Goal: Task Accomplishment & Management: Manage account settings

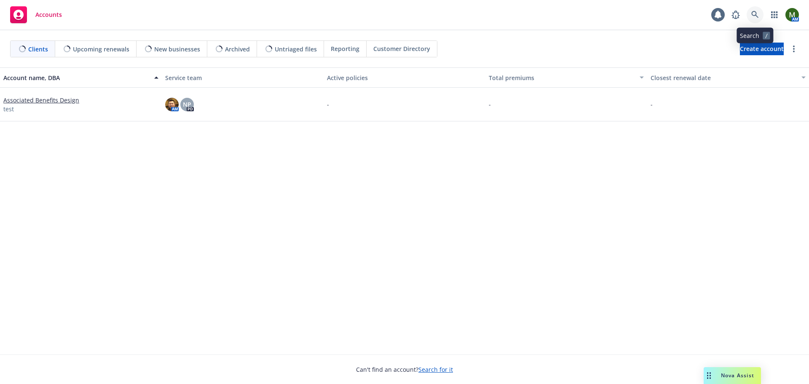
click at [753, 19] on link at bounding box center [755, 14] width 17 height 17
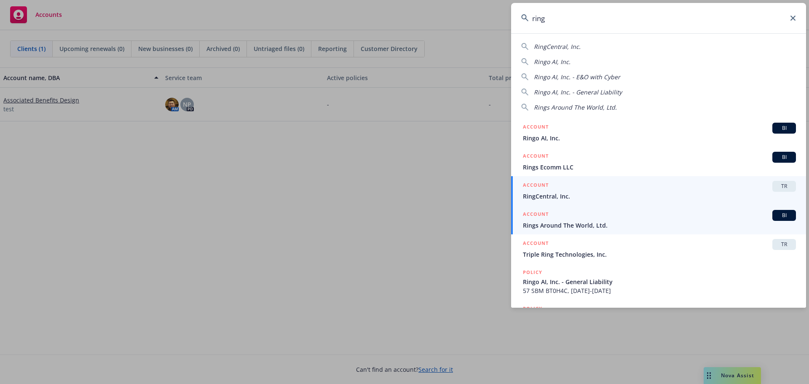
type input "ring"
click at [594, 197] on span "RingCentral, Inc." at bounding box center [659, 196] width 273 height 9
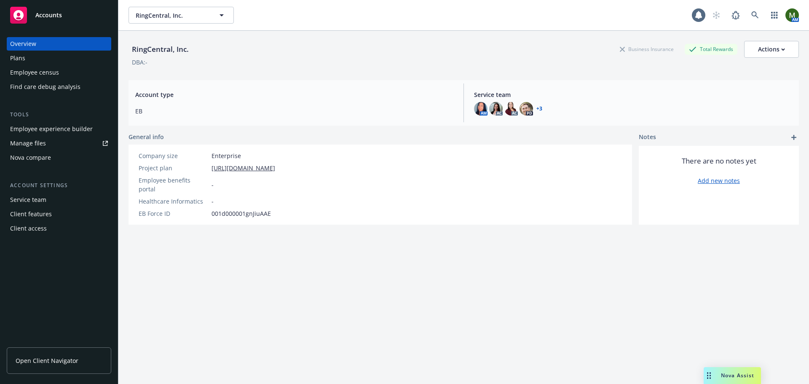
click at [48, 139] on link "Manage files" at bounding box center [59, 143] width 105 height 13
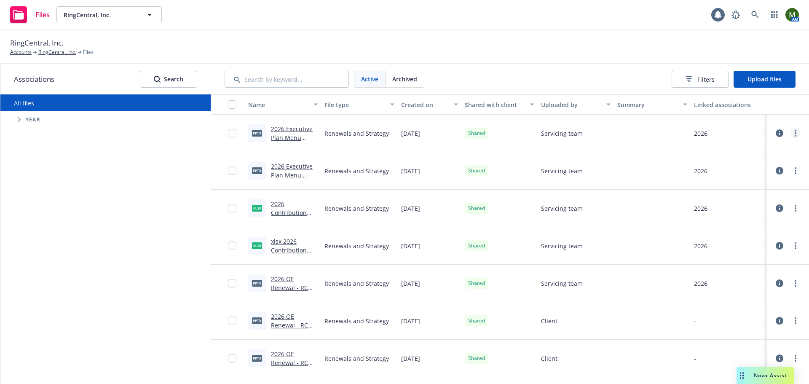
click at [795, 135] on circle "more" at bounding box center [796, 136] width 2 height 2
click at [738, 217] on link "Update associations" at bounding box center [752, 218] width 84 height 17
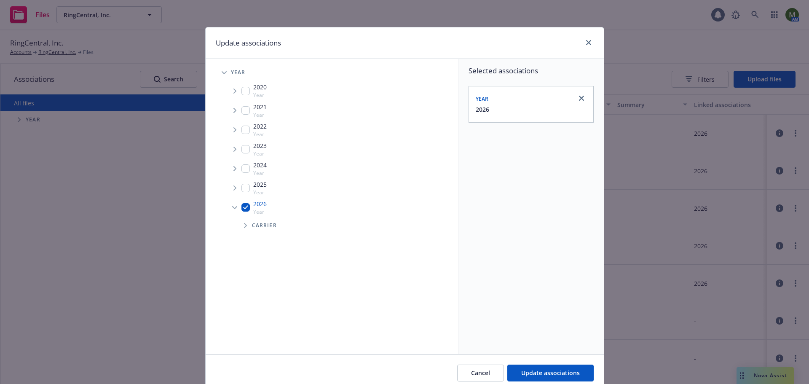
click at [244, 223] on icon "Tree Example" at bounding box center [245, 225] width 3 height 5
click at [231, 210] on span "Tree Example" at bounding box center [234, 207] width 13 height 13
click at [234, 208] on icon "Tree Example" at bounding box center [235, 207] width 3 height 5
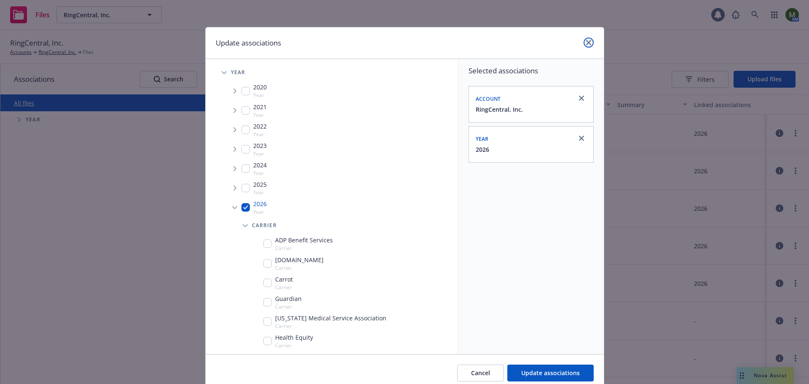
click at [590, 43] on link "close" at bounding box center [589, 43] width 10 height 10
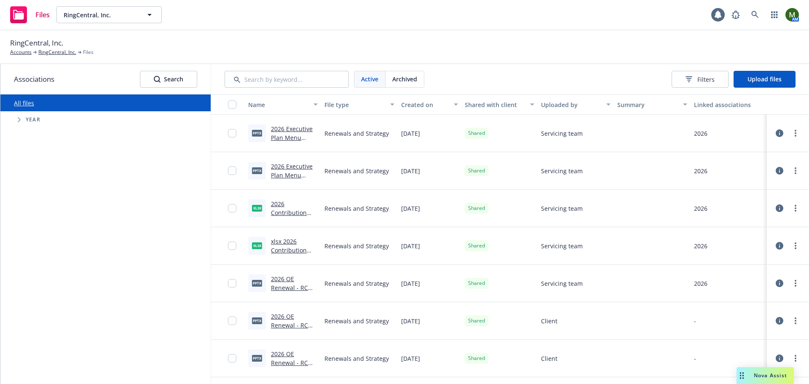
click at [788, 164] on div at bounding box center [788, 170] width 25 height 17
click at [795, 170] on circle "more" at bounding box center [796, 171] width 2 height 2
click at [729, 236] on link "Edit" at bounding box center [752, 238] width 84 height 17
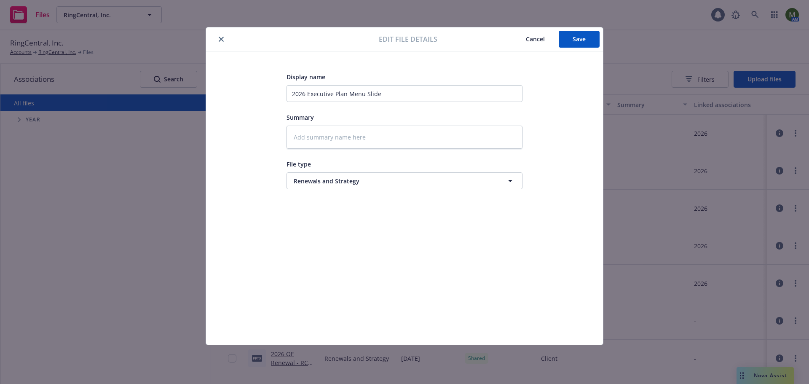
click at [543, 41] on span "Cancel" at bounding box center [535, 39] width 19 height 8
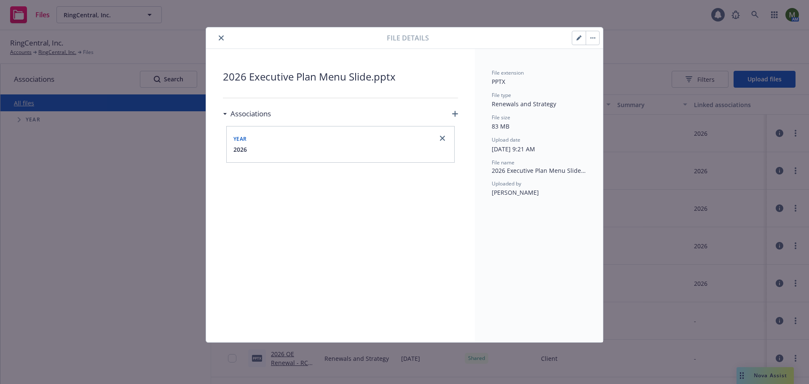
click at [222, 38] on icon "close" at bounding box center [221, 37] width 5 height 5
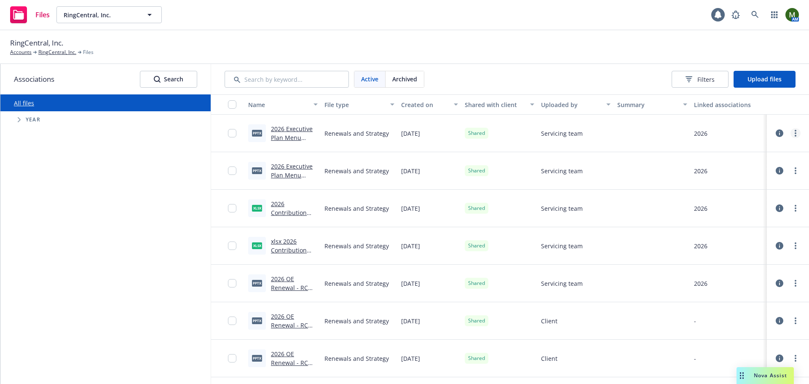
click at [795, 133] on icon "more" at bounding box center [796, 133] width 2 height 7
click at [742, 196] on link "Edit" at bounding box center [752, 201] width 84 height 17
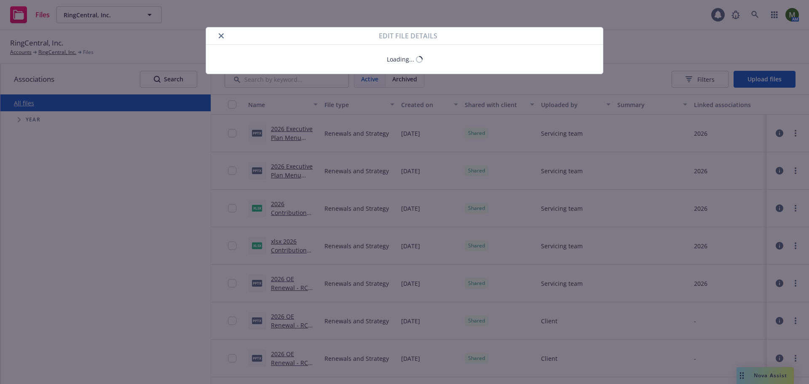
type textarea "x"
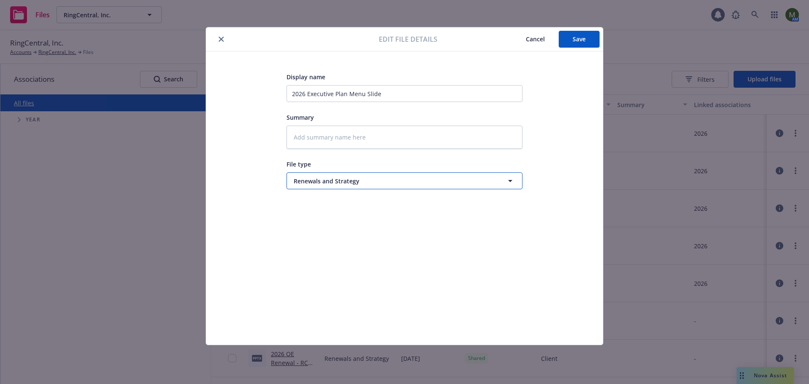
click at [334, 183] on span "Renewals and Strategy" at bounding box center [389, 181] width 191 height 9
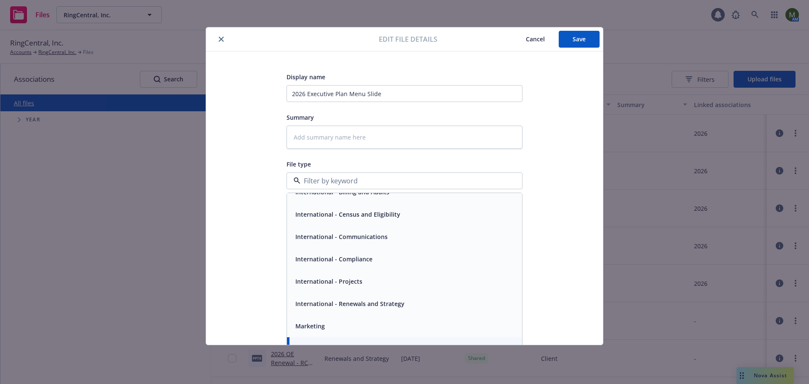
scroll to position [169, 0]
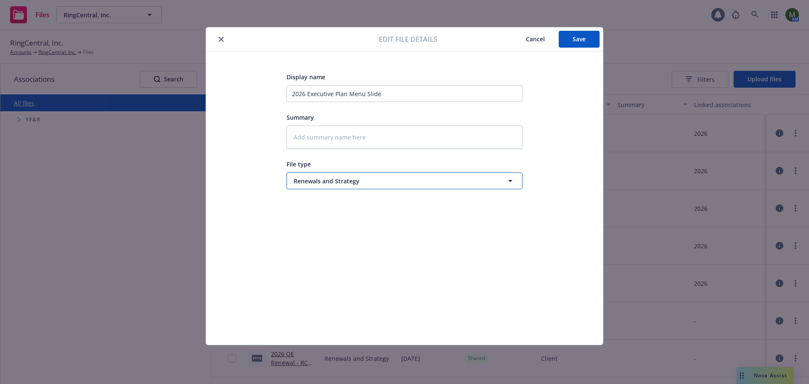
click at [310, 177] on span "Renewals and Strategy" at bounding box center [389, 181] width 191 height 9
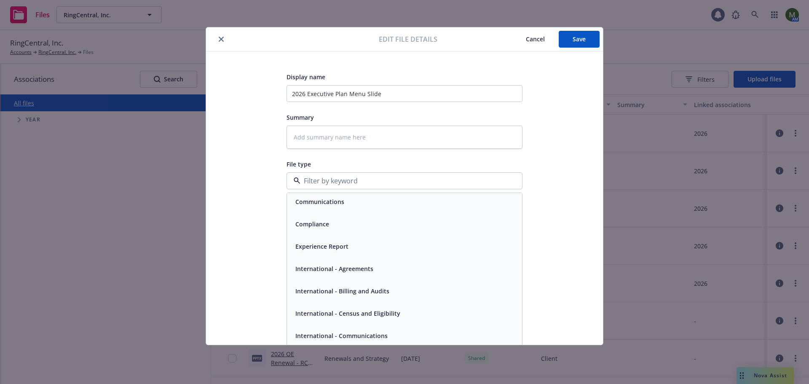
scroll to position [85, 0]
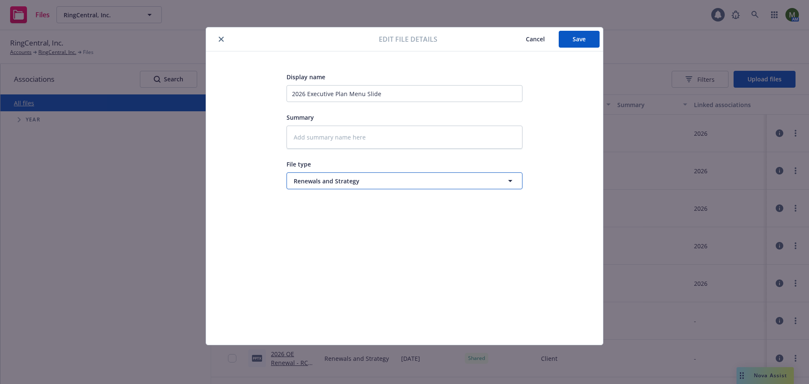
click at [309, 176] on button "Renewals and Strategy" at bounding box center [405, 180] width 236 height 17
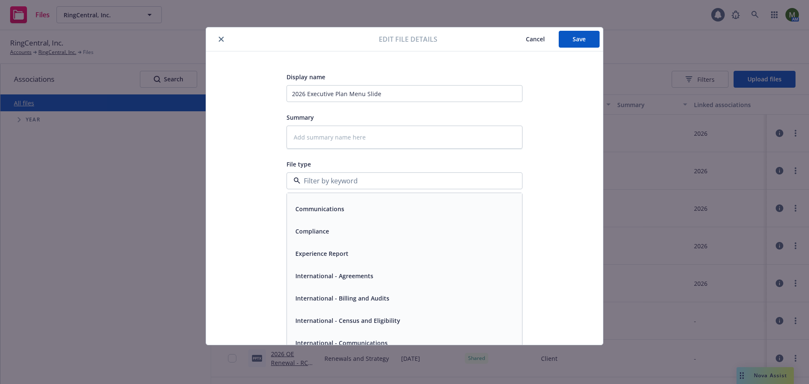
scroll to position [43, 0]
